Goal: Task Accomplishment & Management: Use online tool/utility

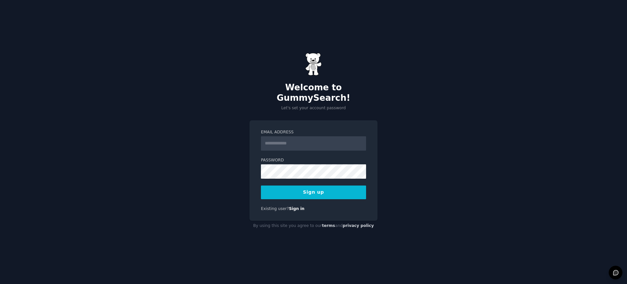
drag, startPoint x: 307, startPoint y: 136, endPoint x: 324, endPoint y: 146, distance: 18.7
click at [307, 137] on input "Email Address" at bounding box center [313, 143] width 105 height 14
type input "**********"
click at [318, 189] on button "Sign up" at bounding box center [313, 193] width 105 height 14
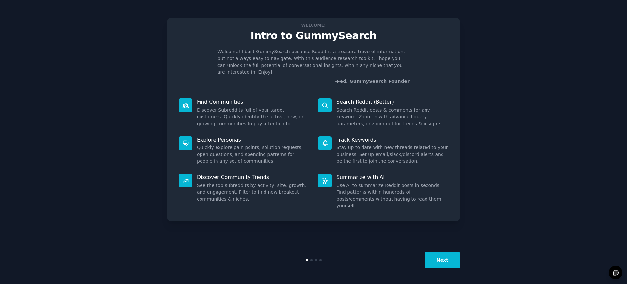
click at [446, 262] on button "Next" at bounding box center [442, 260] width 35 height 16
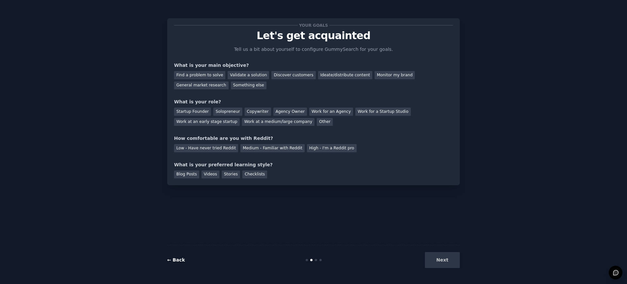
click at [181, 263] on link "← Back" at bounding box center [176, 260] width 18 height 5
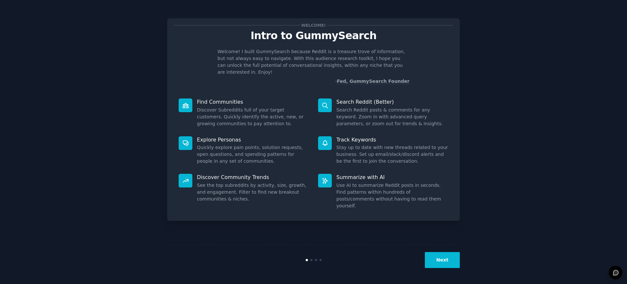
click at [325, 102] on icon at bounding box center [325, 105] width 7 height 7
click at [444, 260] on button "Next" at bounding box center [442, 260] width 35 height 16
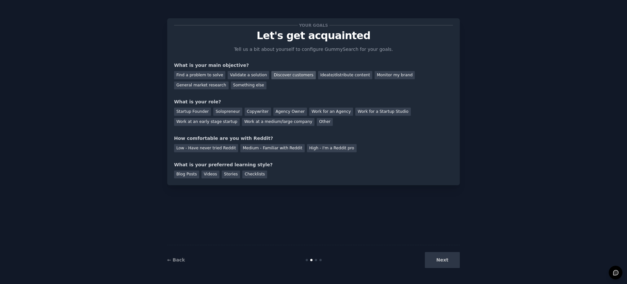
click at [281, 76] on div "Discover customers" at bounding box center [293, 75] width 44 height 8
click at [318, 76] on div "Ideate/distribute content" at bounding box center [345, 75] width 54 height 8
click at [193, 114] on div "Startup Founder" at bounding box center [192, 112] width 37 height 8
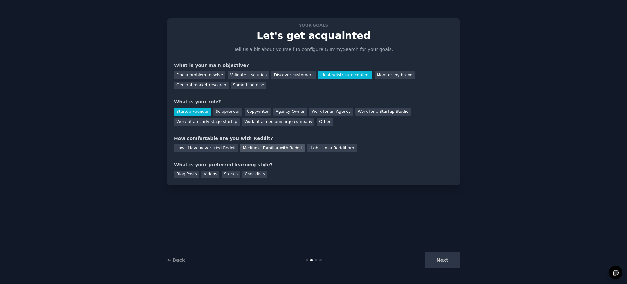
click at [255, 149] on div "Medium - Familiar with Reddit" at bounding box center [272, 148] width 64 height 8
click at [209, 175] on div "Videos" at bounding box center [210, 175] width 18 height 8
click at [440, 264] on button "Next" at bounding box center [442, 260] width 35 height 16
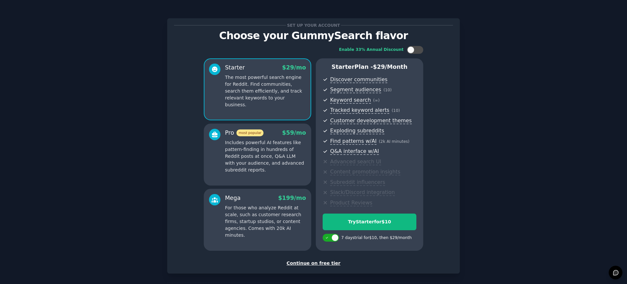
scroll to position [29, 0]
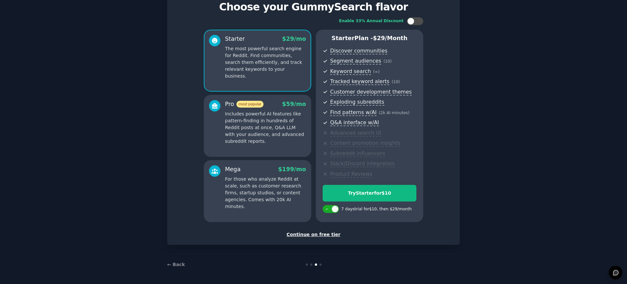
click at [328, 234] on div "Continue on free tier" at bounding box center [313, 234] width 279 height 7
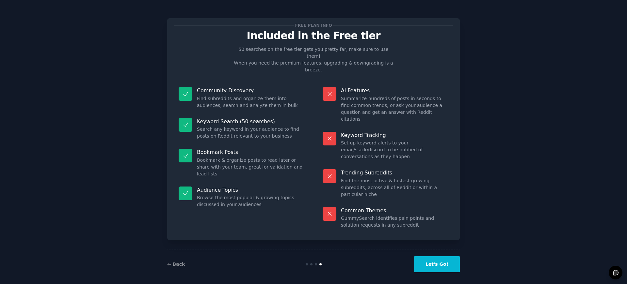
click at [446, 258] on button "Let's Go!" at bounding box center [437, 265] width 46 height 16
